Goal: Task Accomplishment & Management: Manage account settings

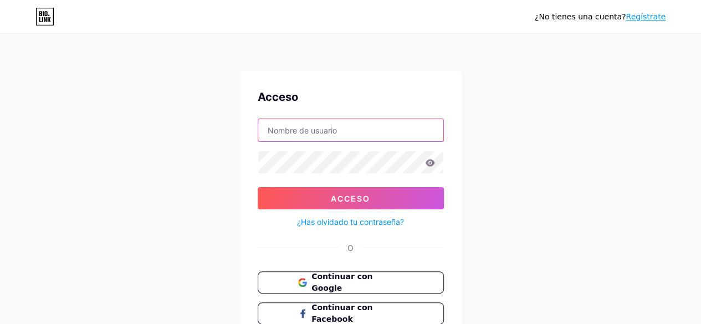
click at [317, 127] on input "text" at bounding box center [350, 130] width 185 height 22
type input "pacovicario57@gmail.com"
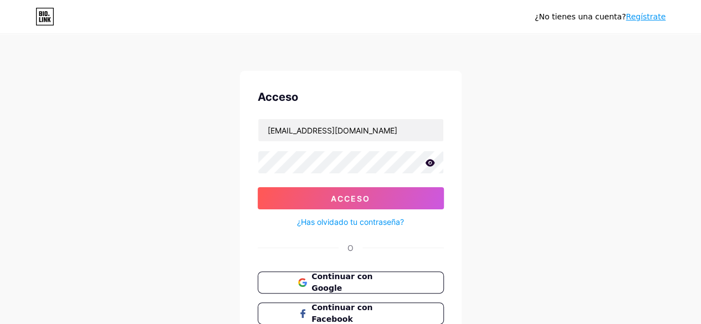
click at [430, 164] on icon at bounding box center [429, 162] width 9 height 7
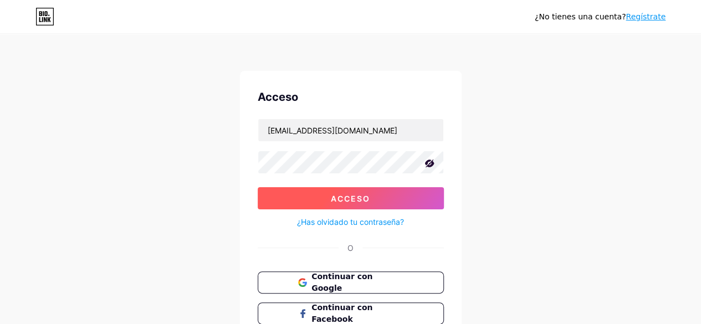
click at [377, 197] on button "Acceso" at bounding box center [350, 198] width 186 height 22
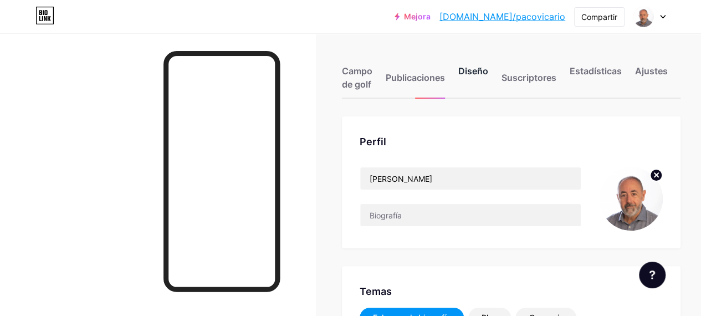
click at [484, 86] on div "Diseño" at bounding box center [473, 80] width 30 height 33
click at [363, 70] on font "Campo de golf" at bounding box center [357, 77] width 30 height 24
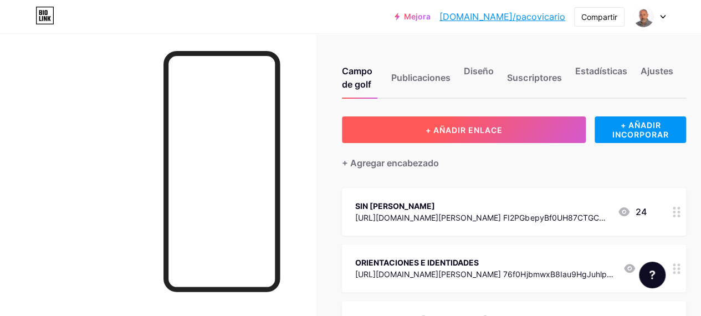
click at [497, 131] on font "+ AÑADIR ENLACE" at bounding box center [463, 129] width 77 height 9
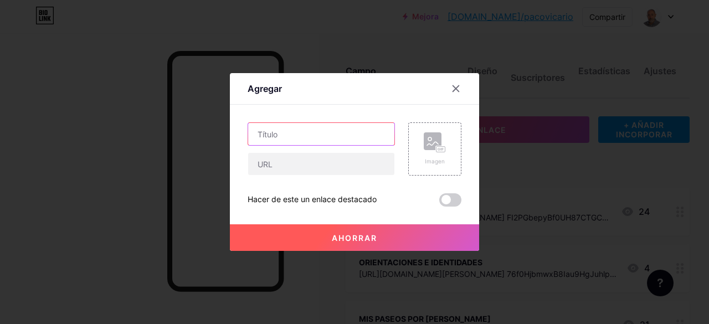
drag, startPoint x: 265, startPoint y: 133, endPoint x: 295, endPoint y: 120, distance: 33.5
click at [265, 132] on input "text" at bounding box center [321, 134] width 146 height 22
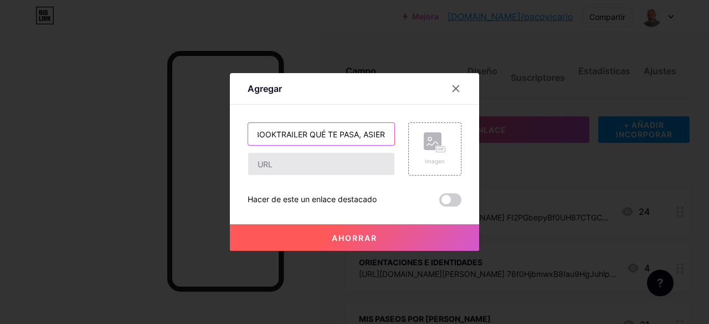
type input "BOOKTRAILER QUÉ TE PASA, ASIER"
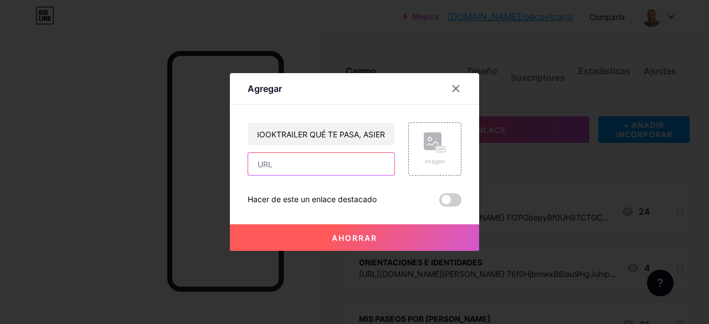
click at [283, 166] on input "text" at bounding box center [321, 164] width 146 height 22
paste input "[URL][DOMAIN_NAME]"
type input "[URL][DOMAIN_NAME]"
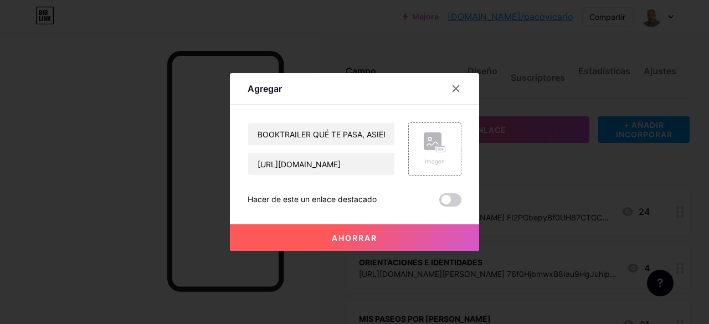
click at [362, 236] on font "Ahorrar" at bounding box center [354, 237] width 45 height 9
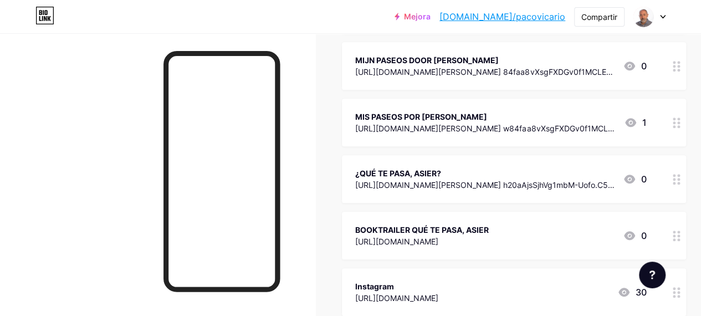
scroll to position [424, 0]
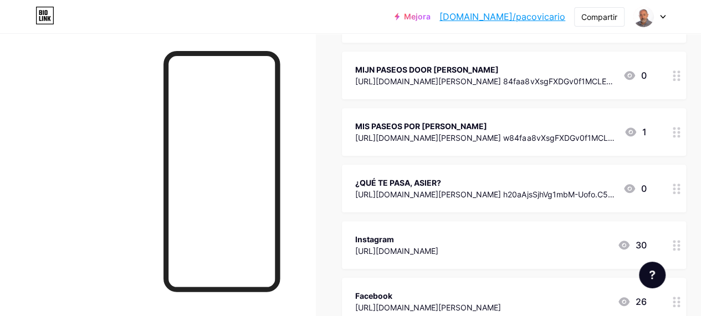
scroll to position [388, 0]
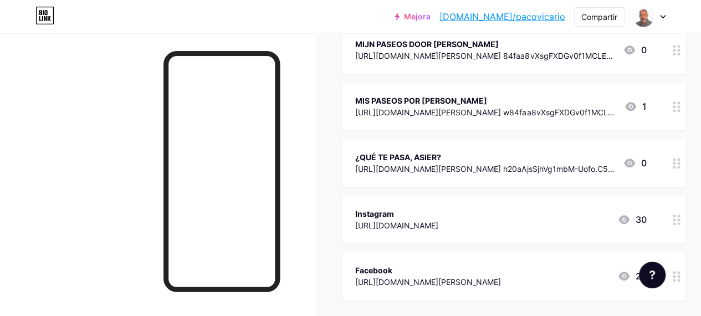
click at [682, 168] on div at bounding box center [676, 163] width 19 height 48
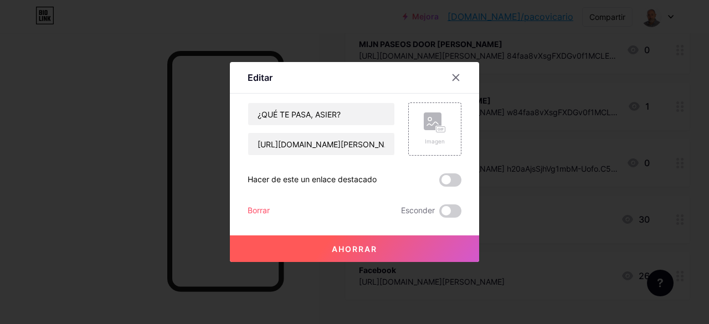
click at [266, 209] on font "Borrar" at bounding box center [259, 209] width 22 height 9
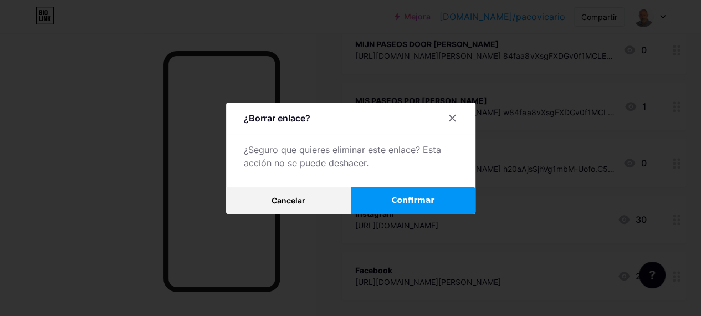
click at [435, 205] on button "Confirmar" at bounding box center [413, 200] width 125 height 27
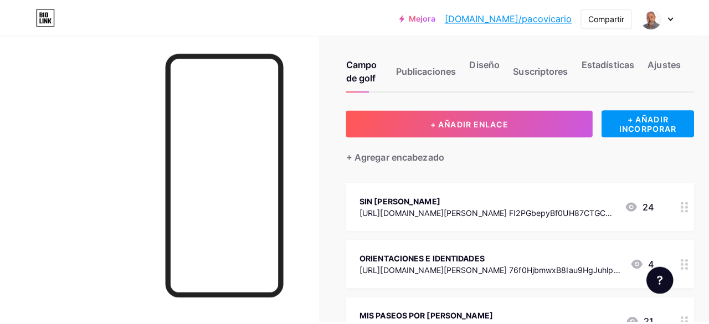
scroll to position [0, 0]
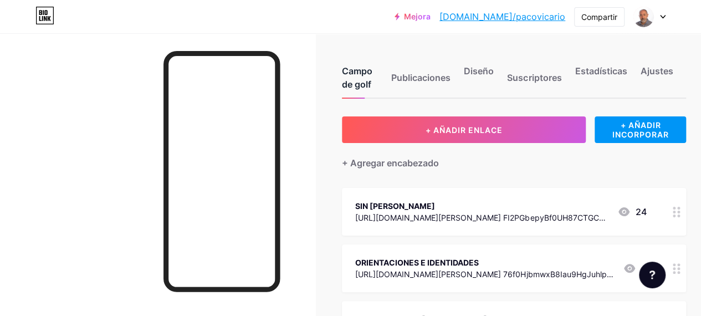
click at [356, 75] on font "Campo de golf" at bounding box center [357, 77] width 30 height 24
click at [368, 74] on font "Campo de golf" at bounding box center [357, 77] width 30 height 24
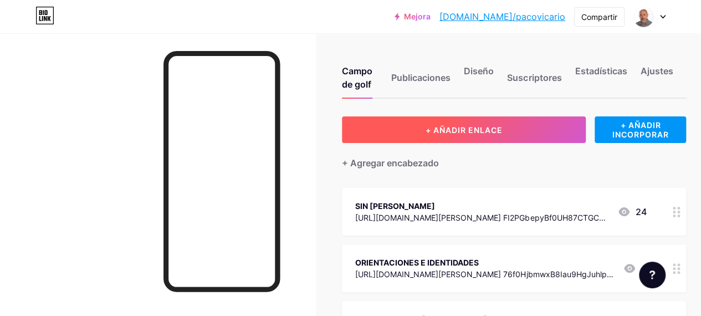
click at [499, 126] on font "+ AÑADIR ENLACE" at bounding box center [463, 129] width 77 height 9
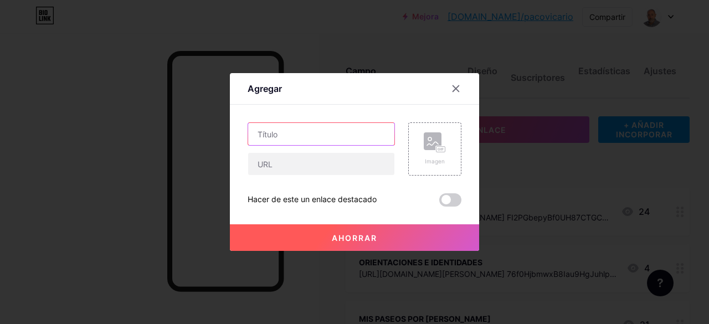
click at [326, 129] on input "text" at bounding box center [321, 134] width 146 height 22
type input "q"
type input "Q"
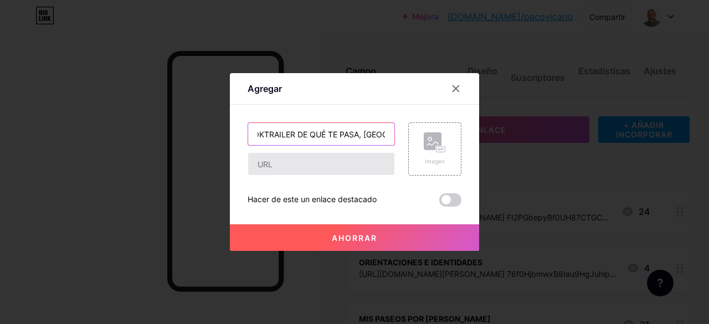
type input "BOOKTRAILER DE QUÉ TE PASA, [GEOGRAPHIC_DATA]"
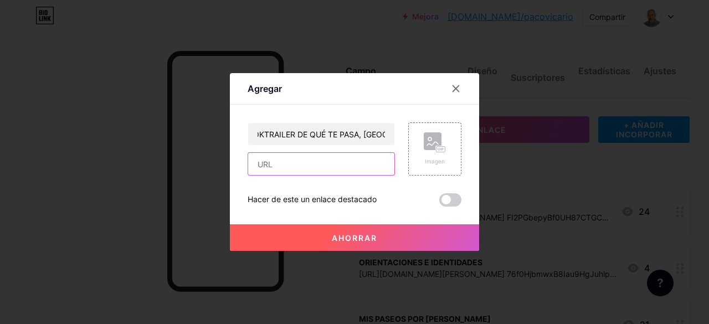
scroll to position [0, 0]
click at [280, 163] on input "text" at bounding box center [321, 164] width 146 height 22
paste input "[URL][DOMAIN_NAME]"
type input "[URL][DOMAIN_NAME]"
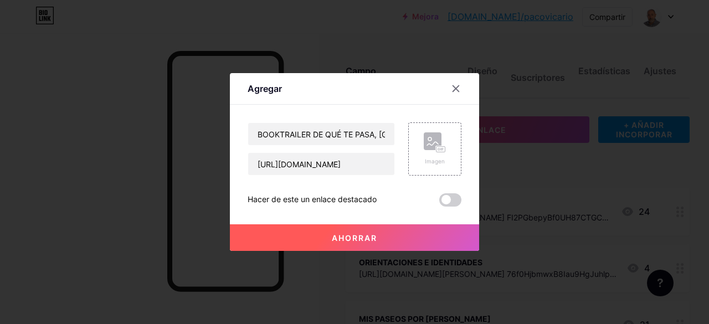
click at [370, 240] on font "Ahorrar" at bounding box center [354, 237] width 45 height 9
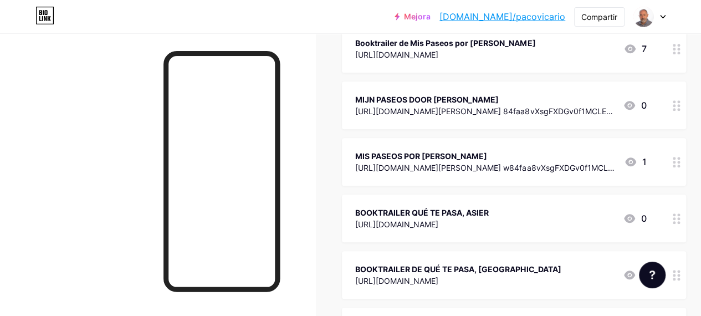
scroll to position [388, 0]
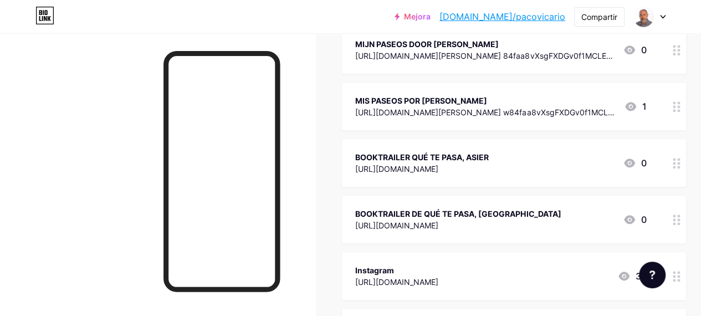
click at [679, 166] on circle at bounding box center [678, 167] width 3 height 3
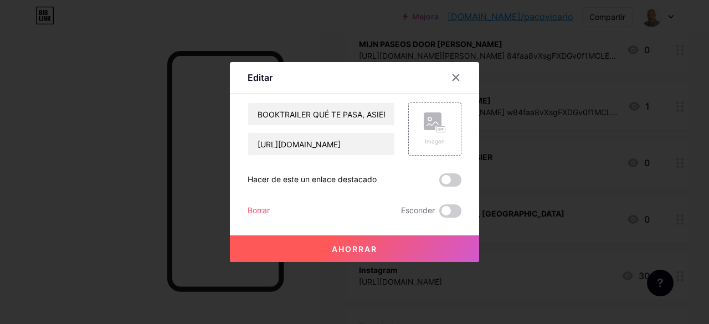
click at [264, 210] on font "Borrar" at bounding box center [259, 209] width 22 height 9
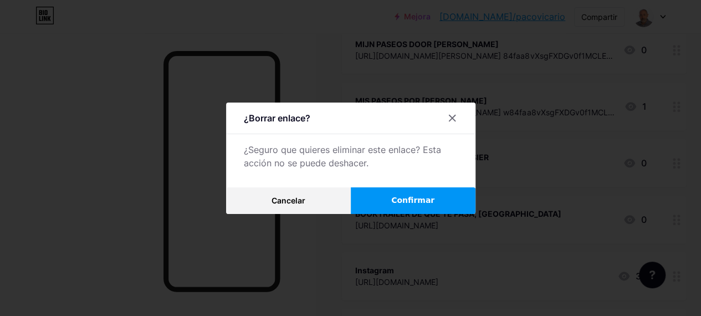
click at [423, 200] on font "Confirmar" at bounding box center [412, 199] width 43 height 9
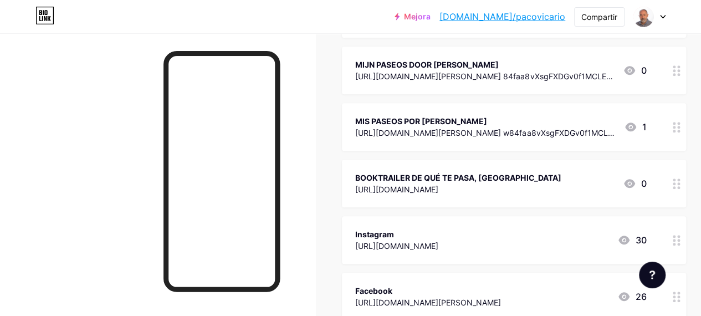
scroll to position [423, 0]
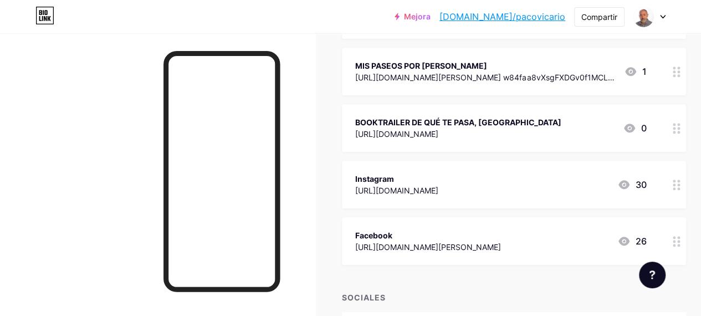
click at [438, 129] on font "[URL][DOMAIN_NAME]" at bounding box center [396, 133] width 83 height 9
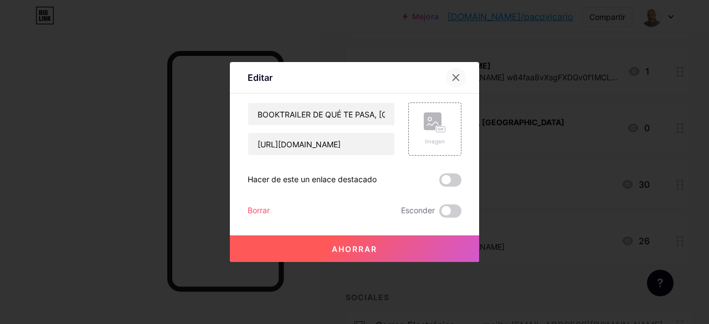
click at [461, 76] on div at bounding box center [456, 78] width 20 height 20
